Goal: Task Accomplishment & Management: Manage account settings

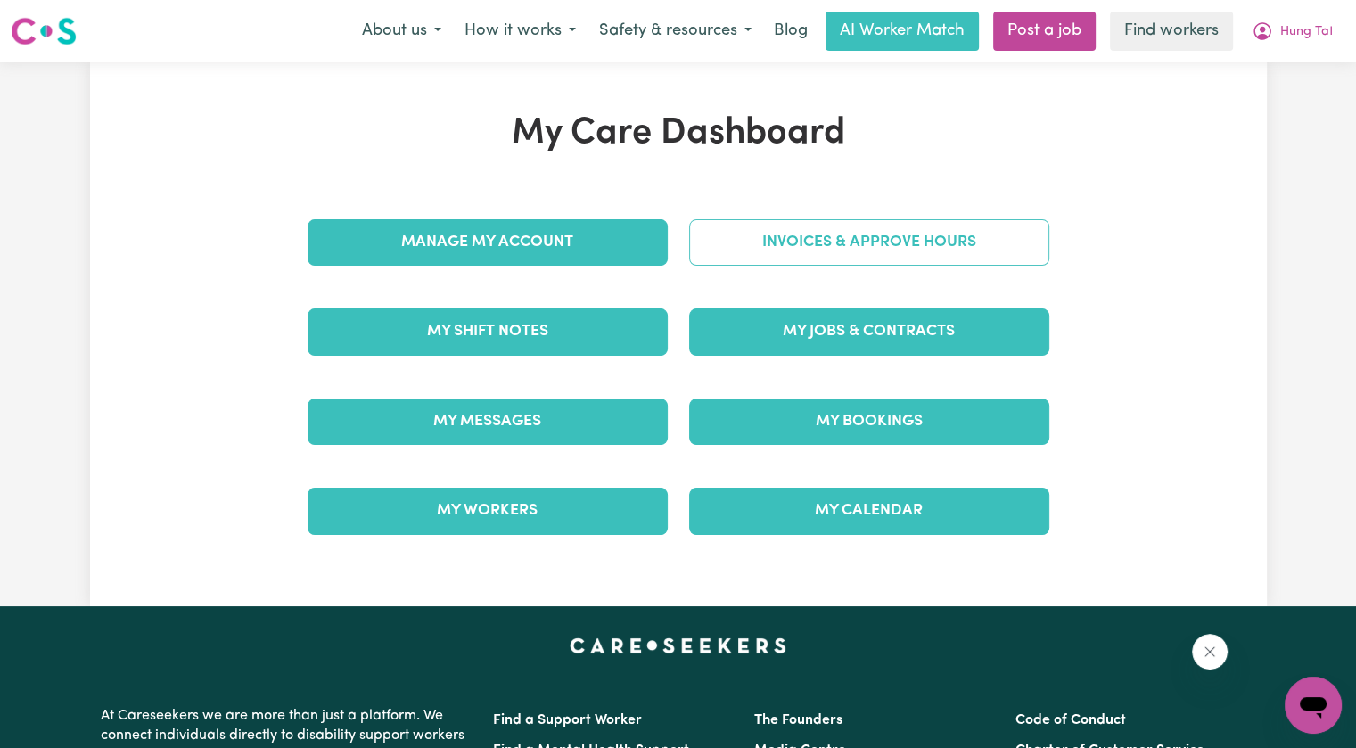
click at [925, 261] on link "Invoices & Approve Hours" at bounding box center [869, 242] width 360 height 46
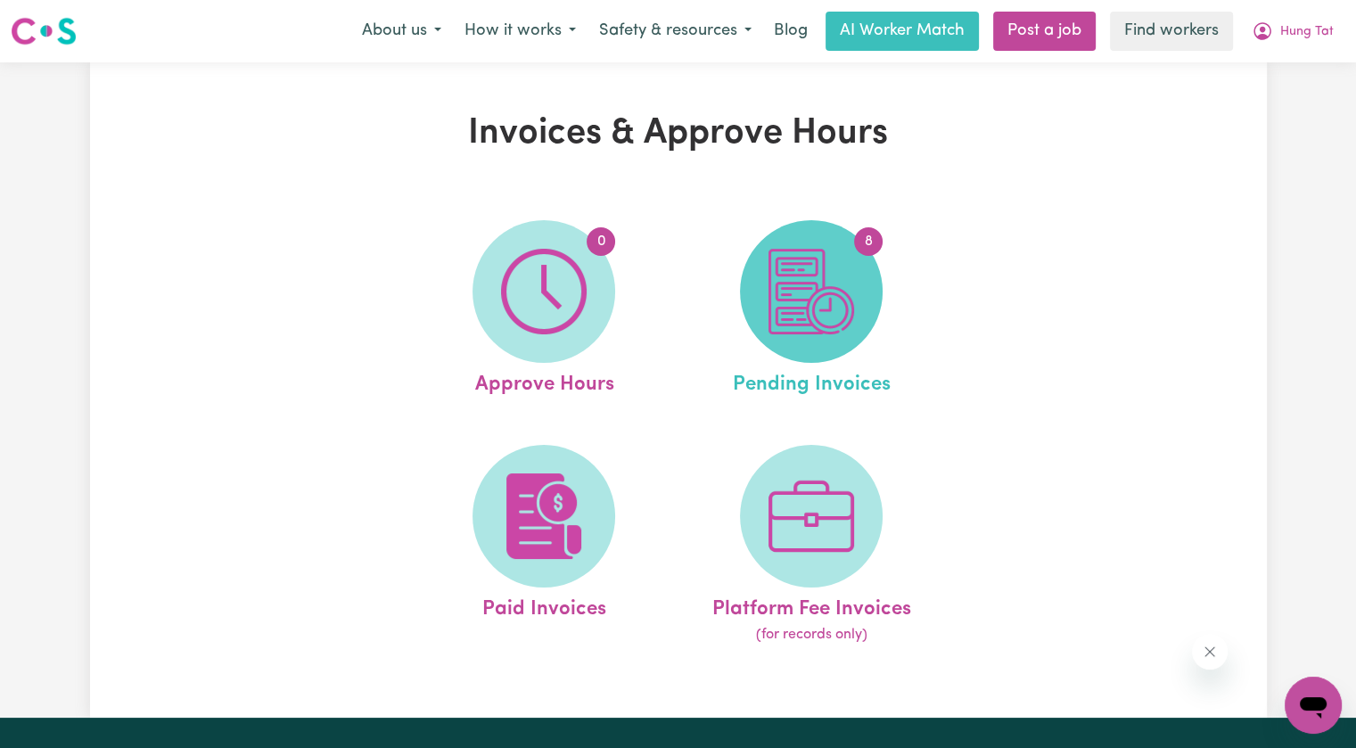
click at [792, 279] on img at bounding box center [811, 292] width 86 height 86
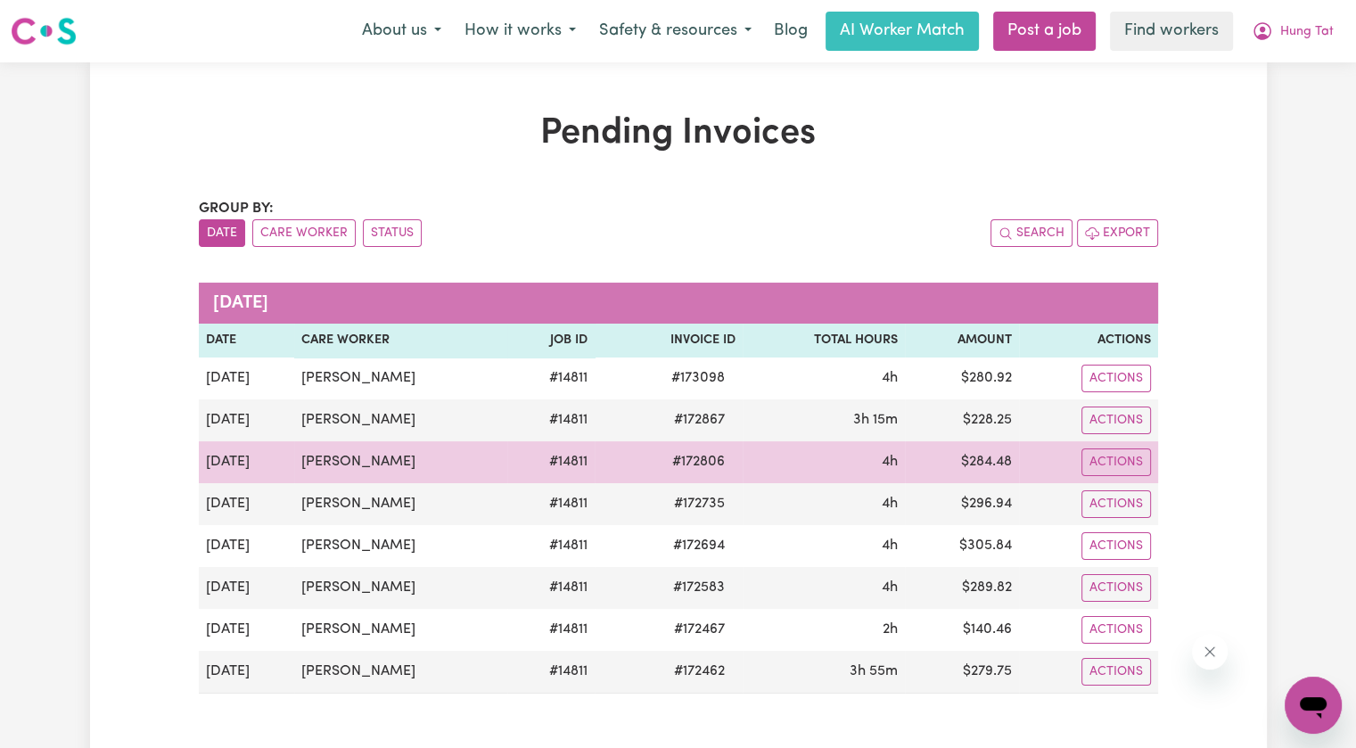
click at [650, 446] on td "# 172806" at bounding box center [669, 462] width 148 height 42
click at [684, 461] on span "# 172806" at bounding box center [698, 461] width 74 height 21
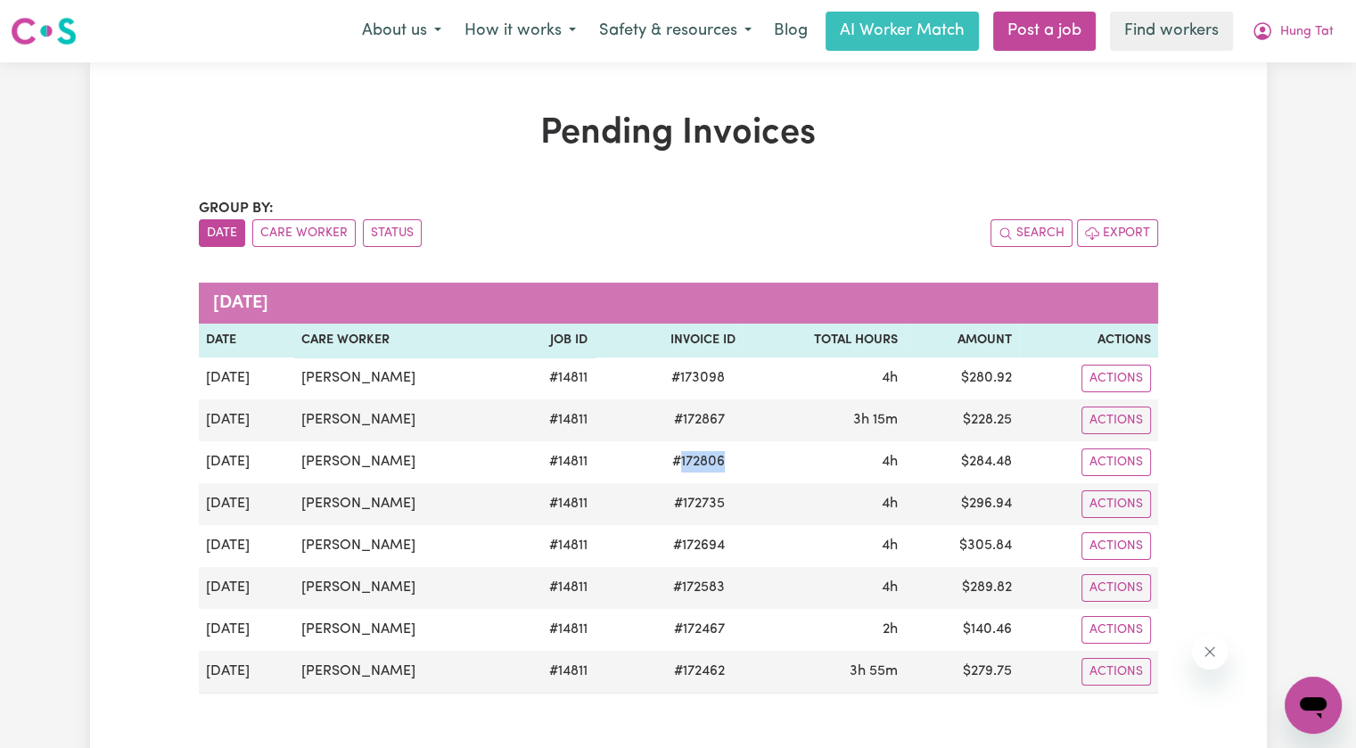
copy span "172806"
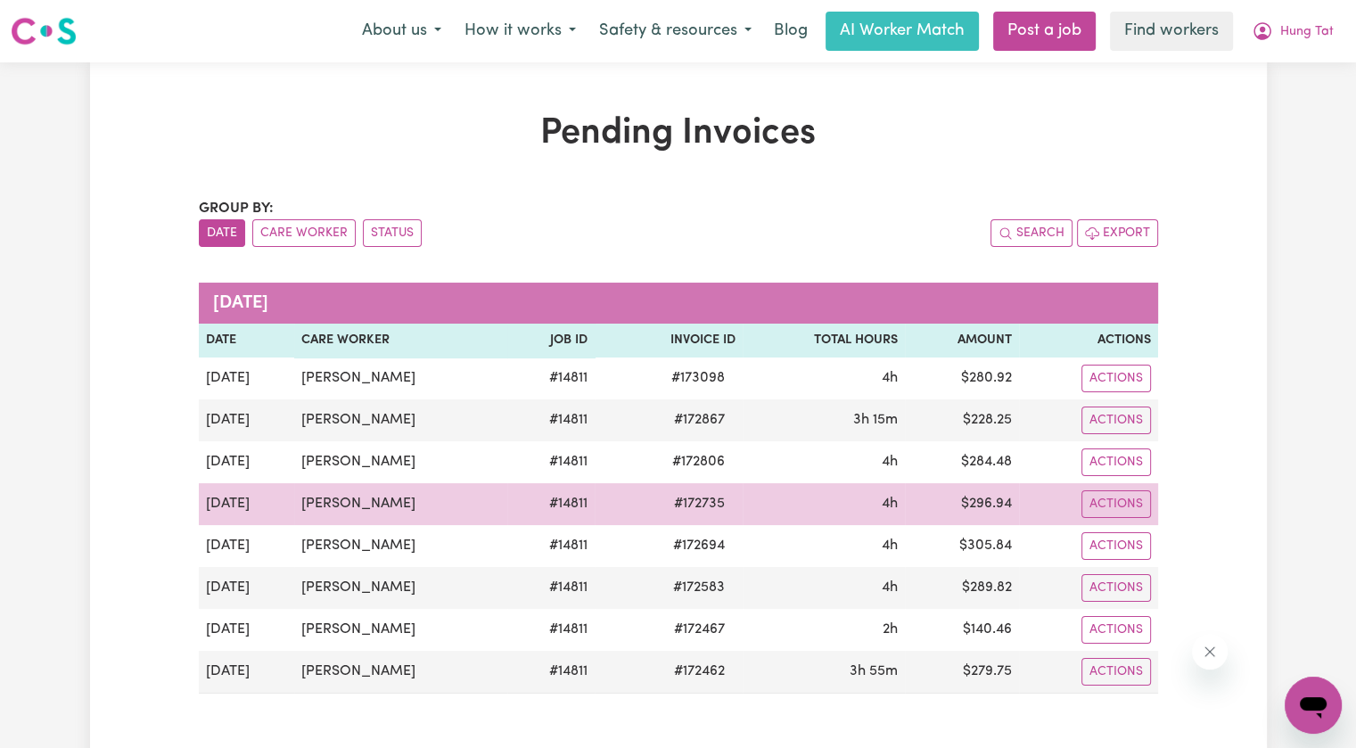
click at [680, 498] on span "# 172735" at bounding box center [699, 503] width 72 height 21
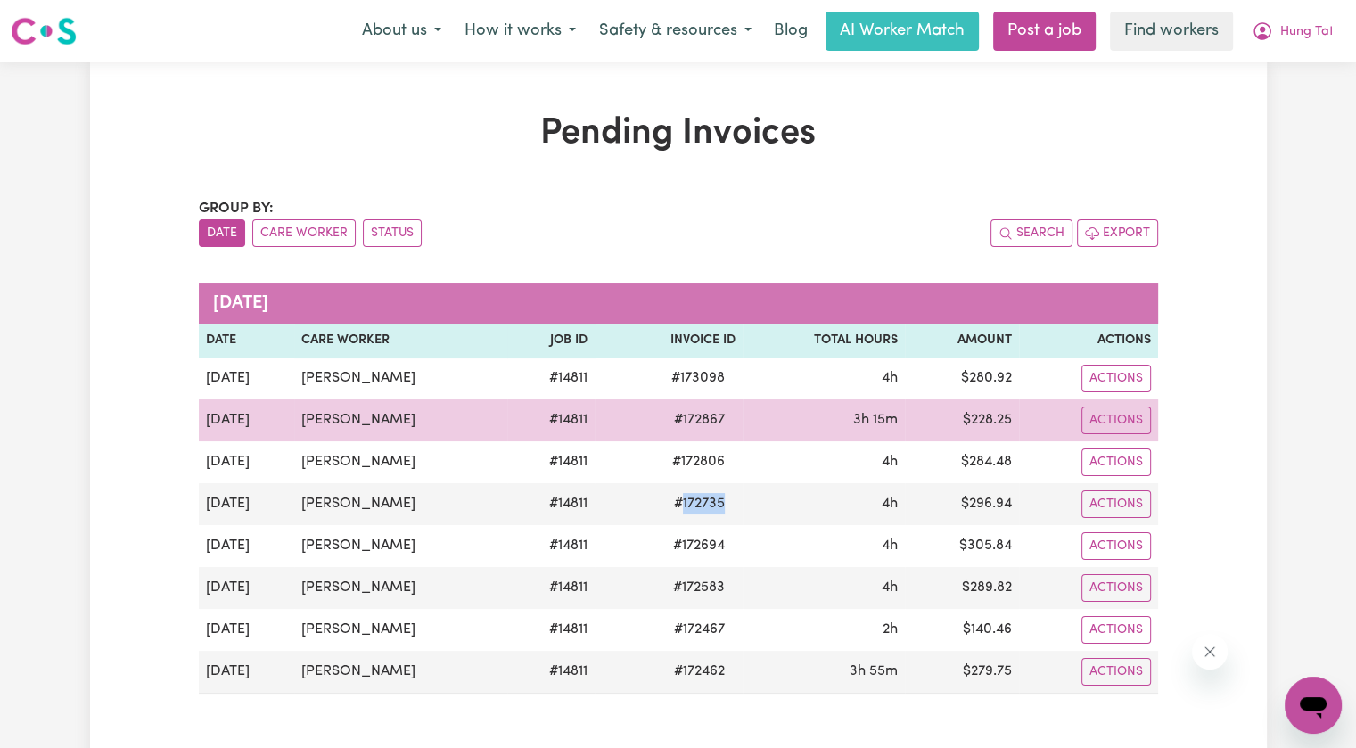
copy span "172735"
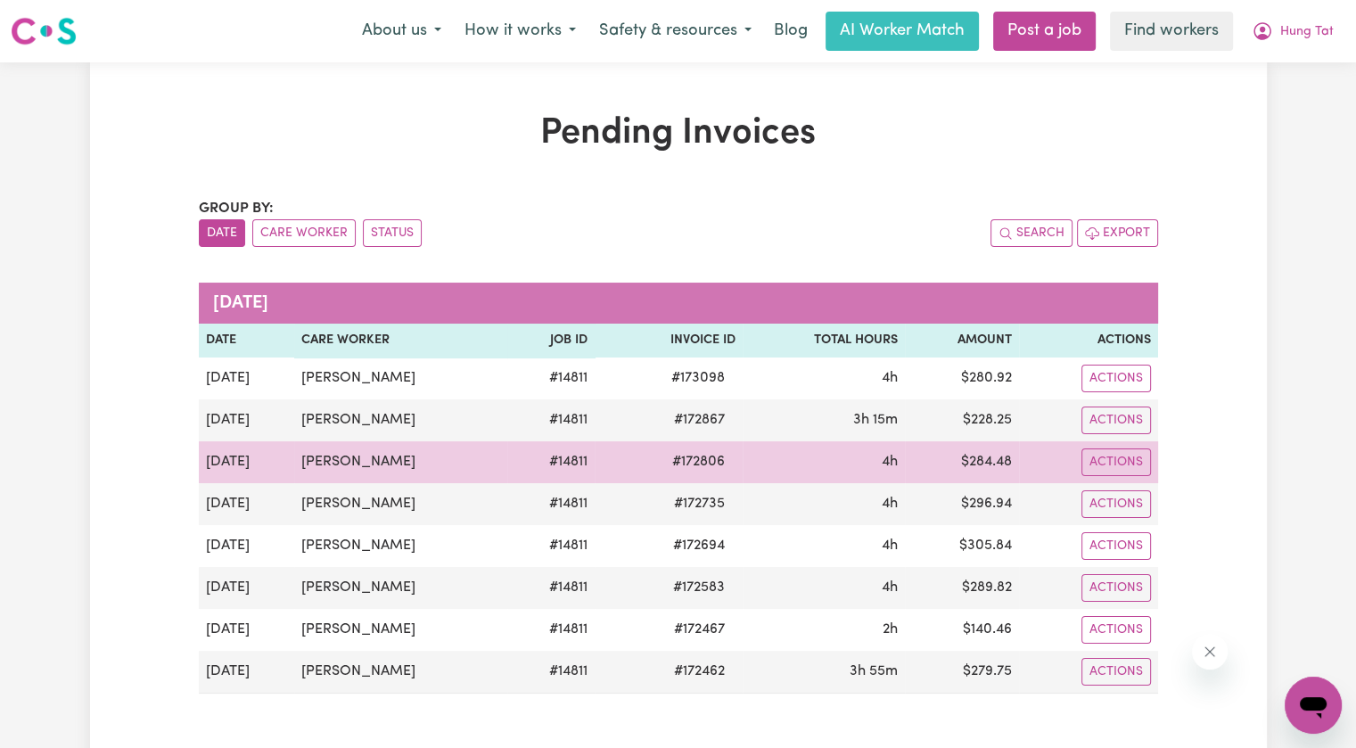
click at [683, 455] on span "# 172806" at bounding box center [698, 461] width 74 height 21
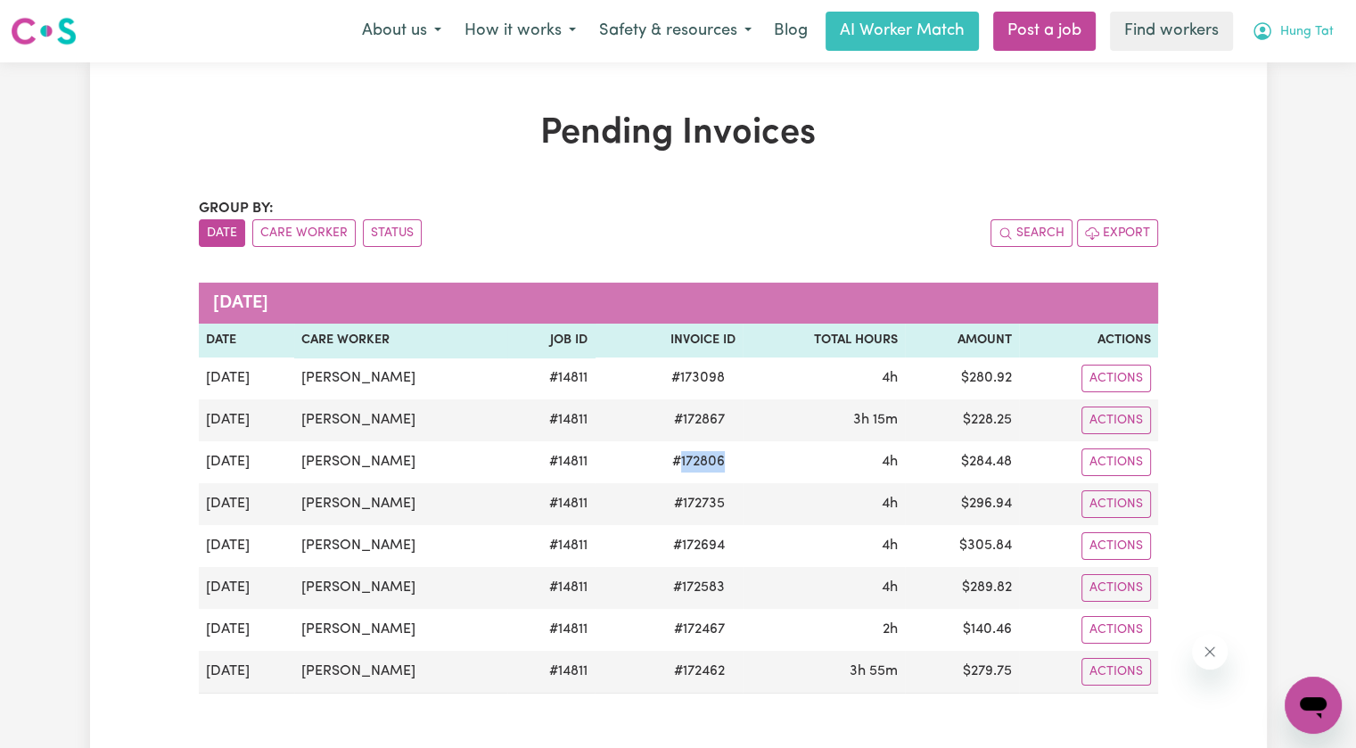
click at [1284, 23] on span "Hung Tat" at bounding box center [1306, 32] width 53 height 20
click at [1283, 97] on link "Logout" at bounding box center [1273, 103] width 141 height 34
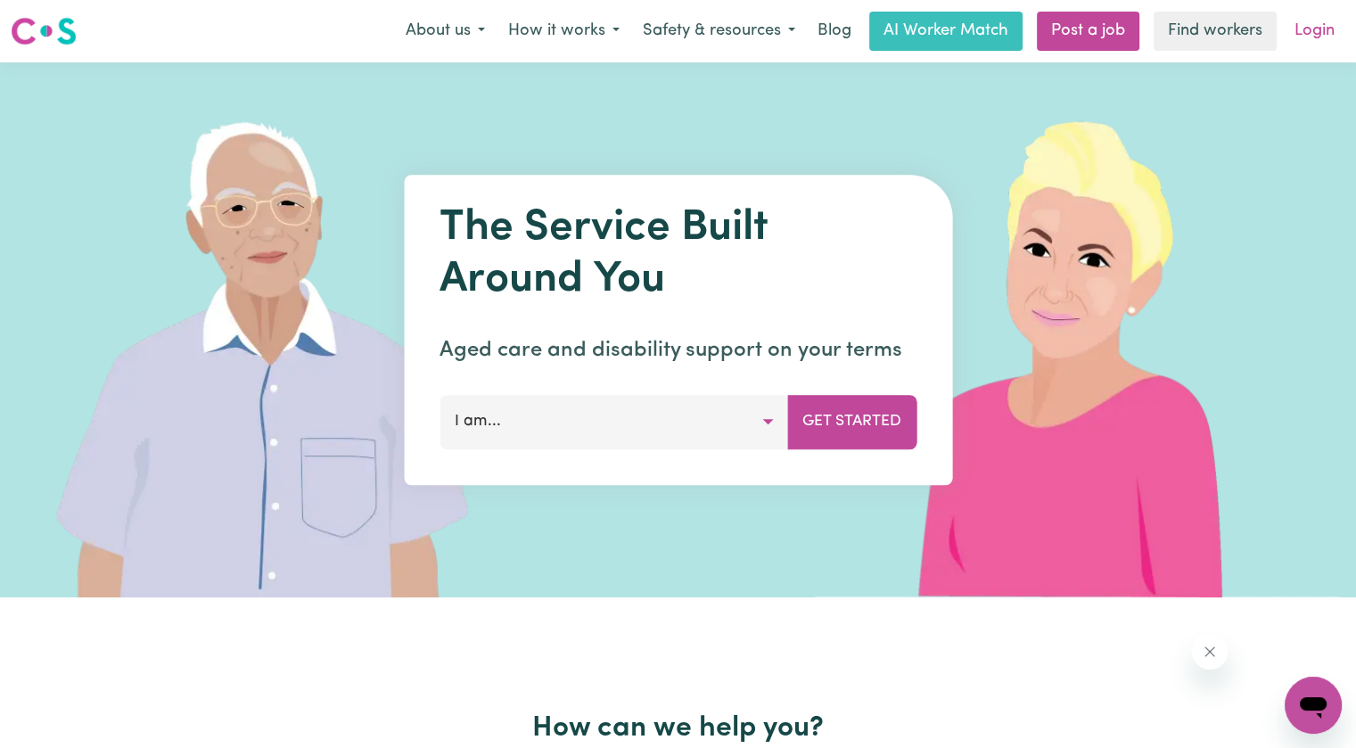
click at [1289, 34] on link "Login" at bounding box center [1315, 31] width 62 height 39
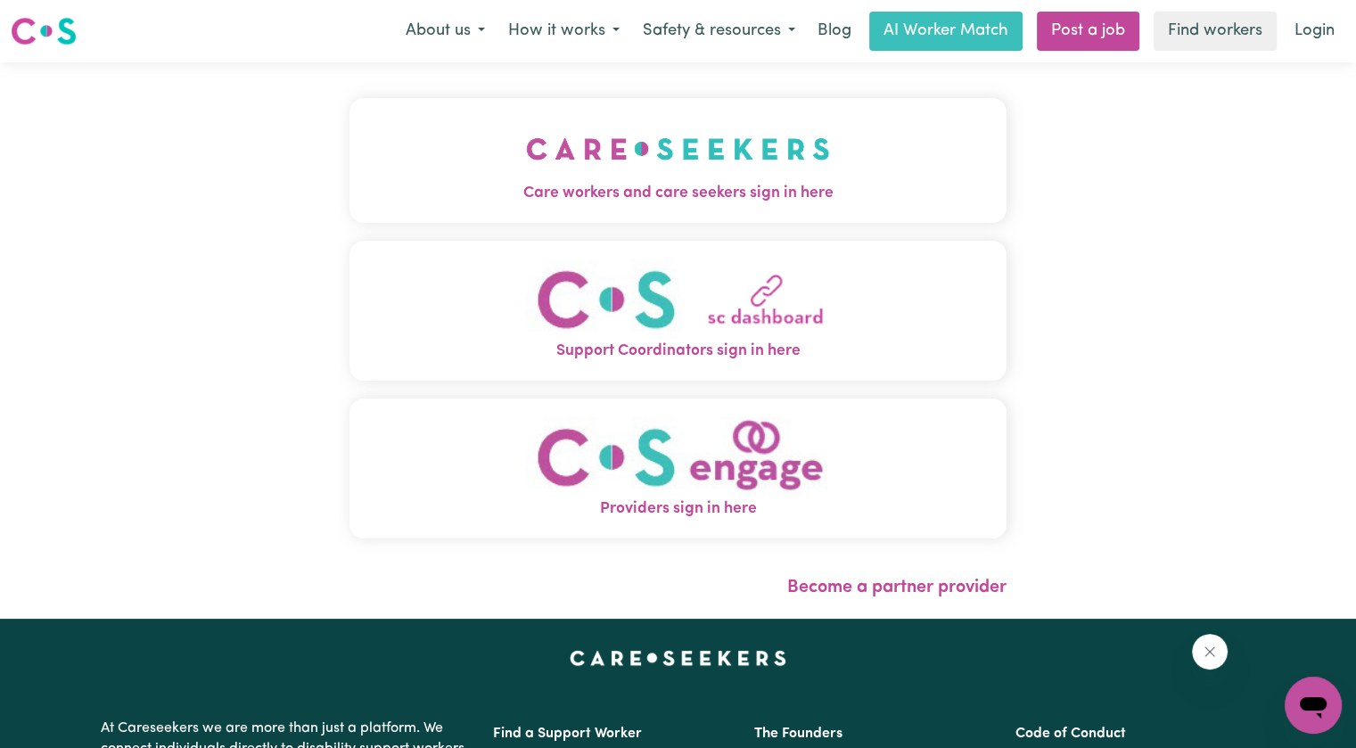
click at [444, 202] on span "Care workers and care seekers sign in here" at bounding box center [677, 193] width 657 height 23
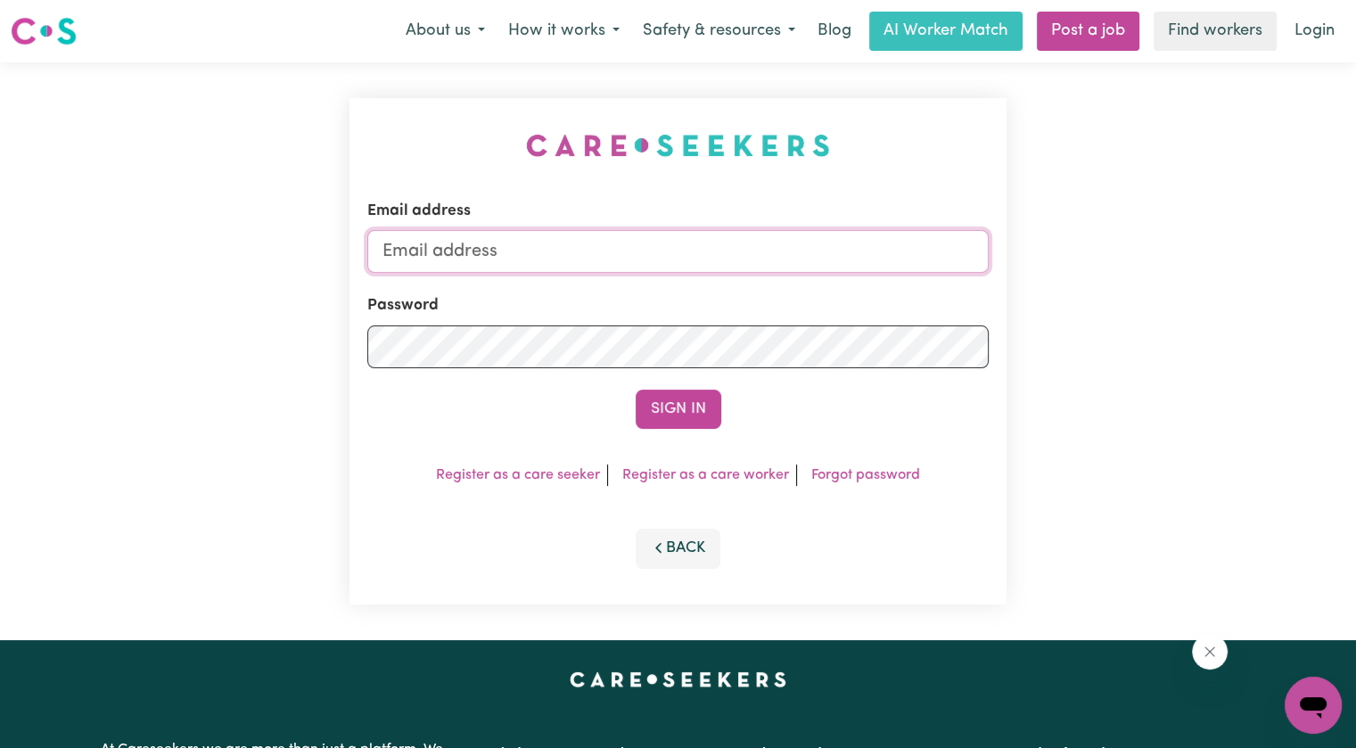
click at [475, 252] on input "Email address" at bounding box center [677, 251] width 621 height 43
drag, startPoint x: 474, startPoint y: 263, endPoint x: 1604, endPoint y: 297, distance: 1130.8
click at [1355, 297] on html "Menu About us How it works Safety & resources Blog AI Worker Match Post a job F…" at bounding box center [678, 675] width 1356 height 1350
drag, startPoint x: 475, startPoint y: 256, endPoint x: 581, endPoint y: 250, distance: 106.2
click at [581, 250] on input "superuser~ire" at bounding box center [677, 251] width 621 height 43
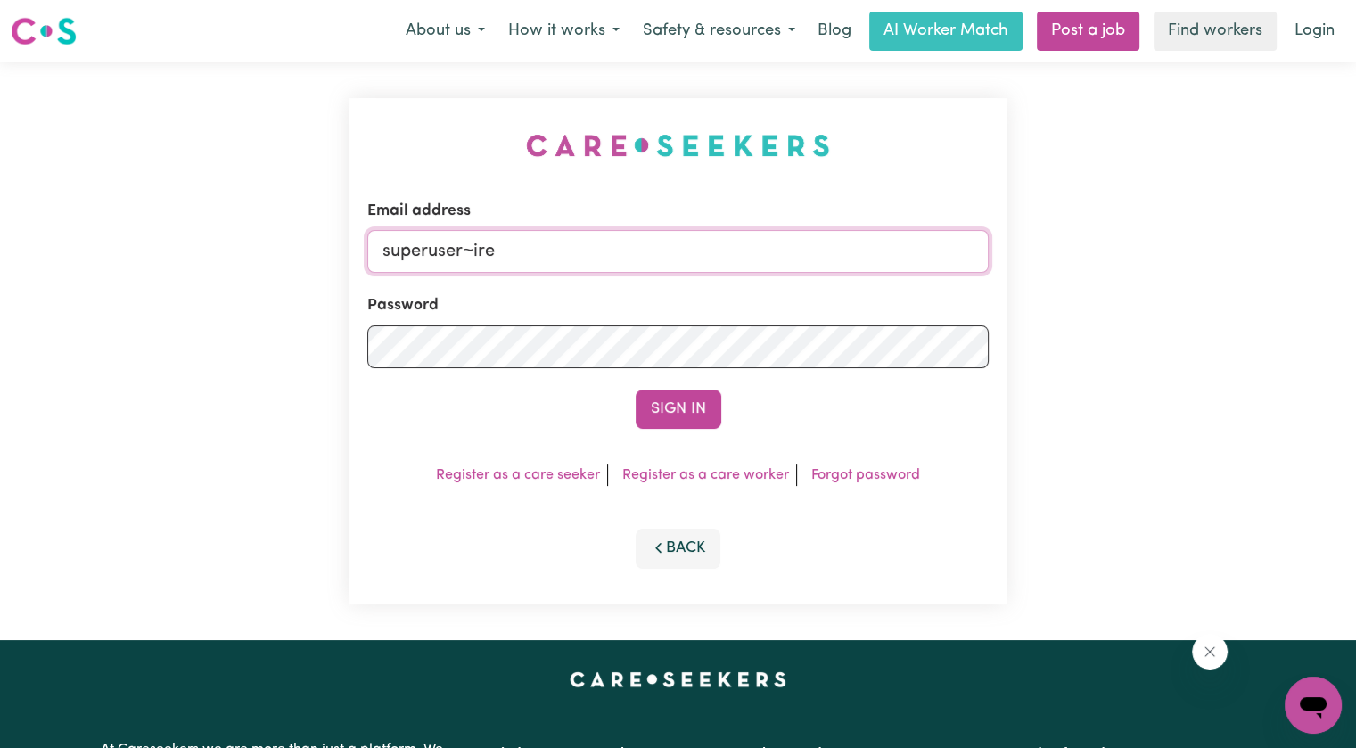
paste input "[EMAIL_ADDRESS][DOMAIN_NAME]"
type input "superuser~[EMAIL_ADDRESS][DOMAIN_NAME]"
click at [636, 390] on button "Sign In" at bounding box center [679, 409] width 86 height 39
